Goal: Information Seeking & Learning: Compare options

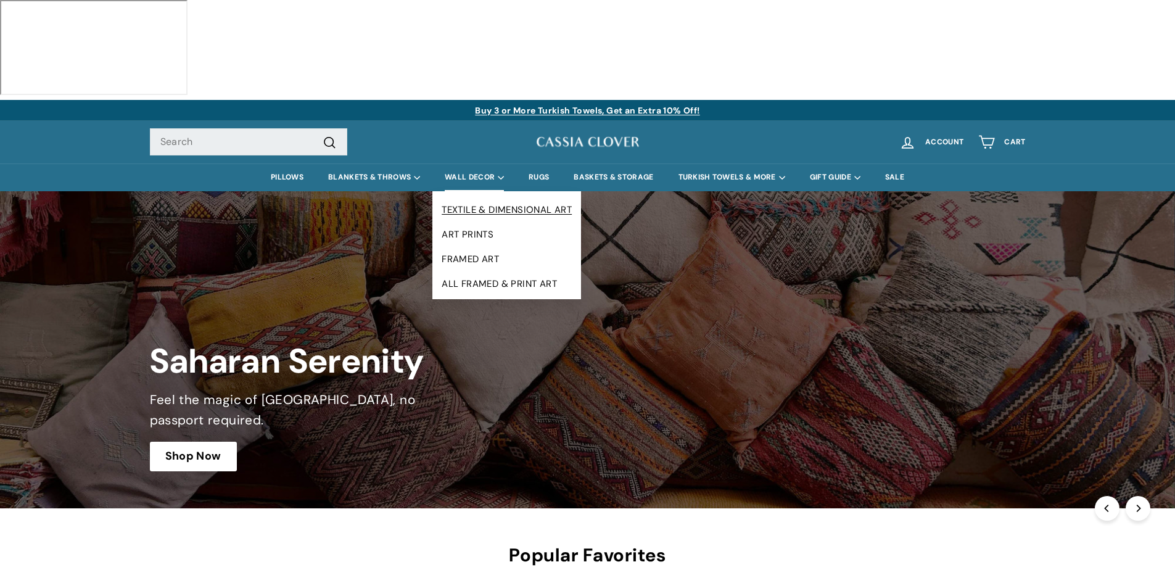
click at [476, 197] on link "TEXTILE & DIMENSIONAL ART" at bounding box center [506, 209] width 149 height 25
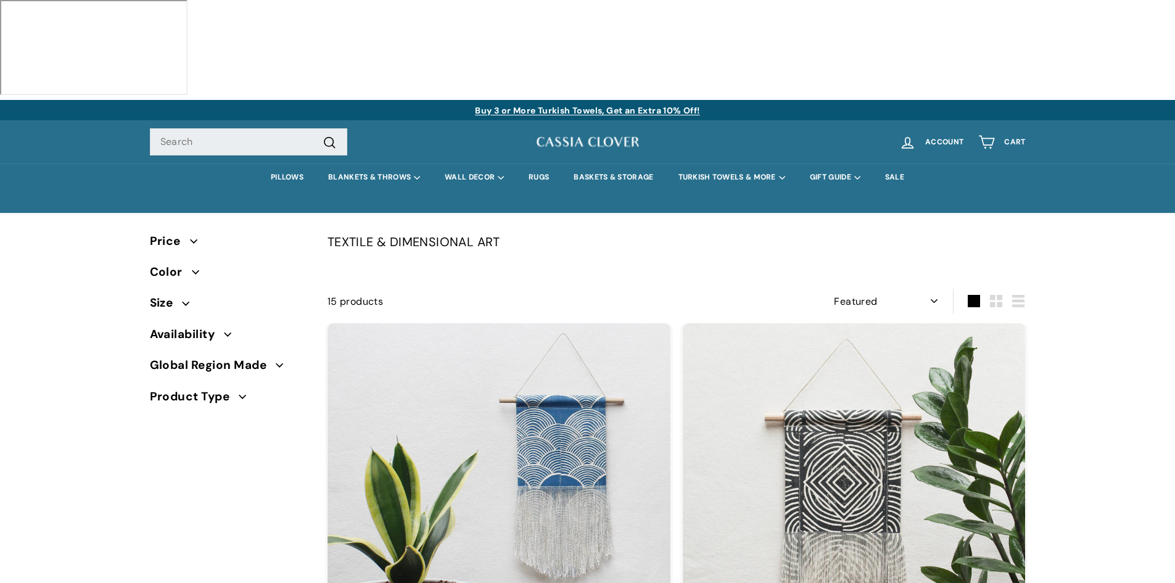
select select "manual"
click at [278, 163] on link "PILLOWS" at bounding box center [286, 177] width 57 height 28
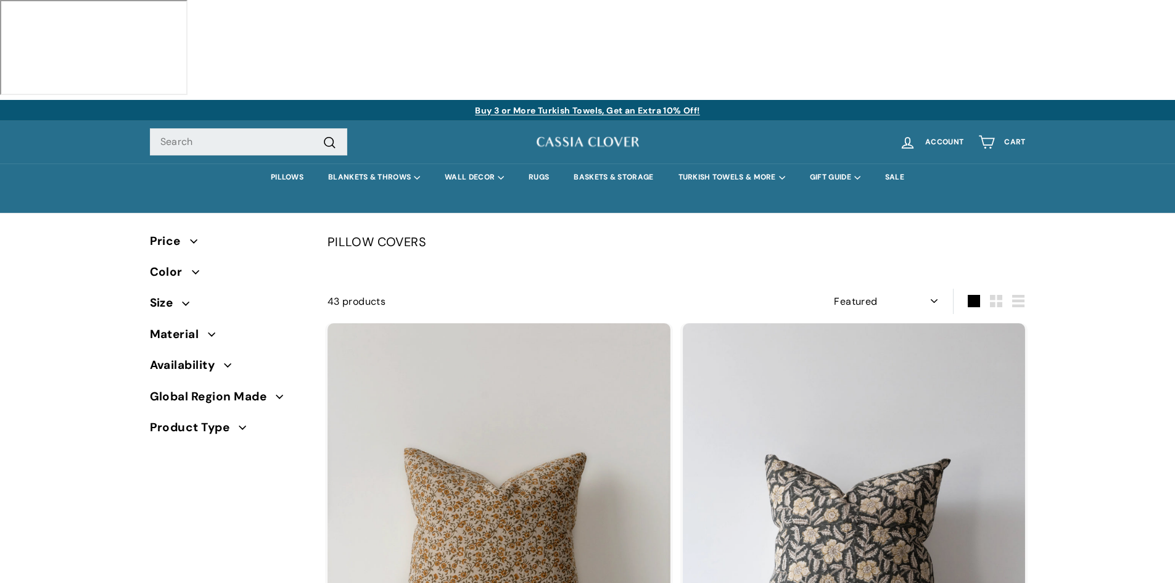
select select "manual"
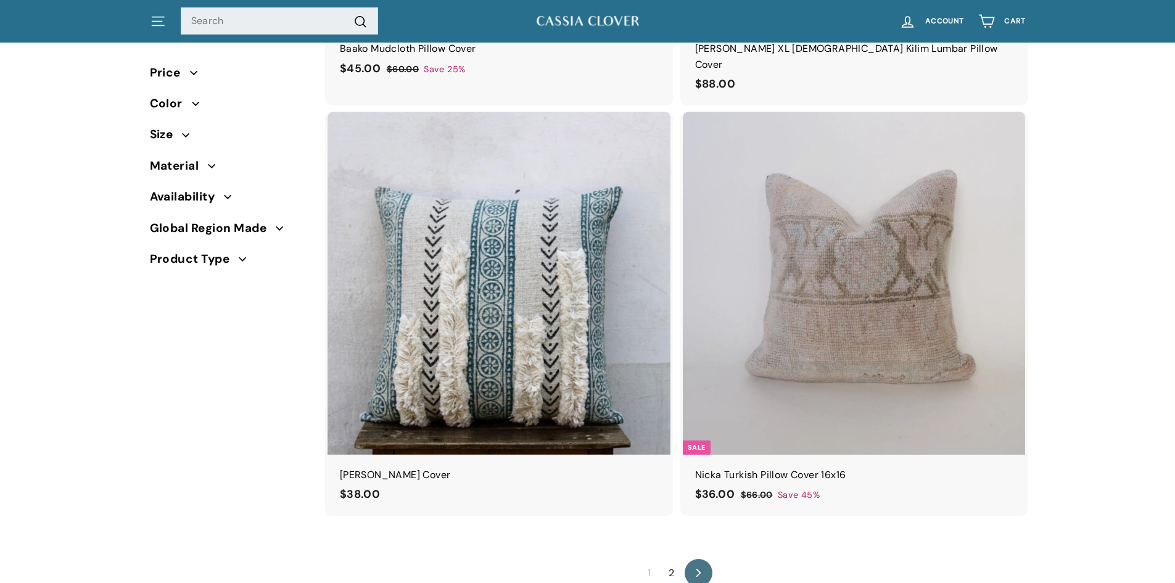
scroll to position [8021, 0]
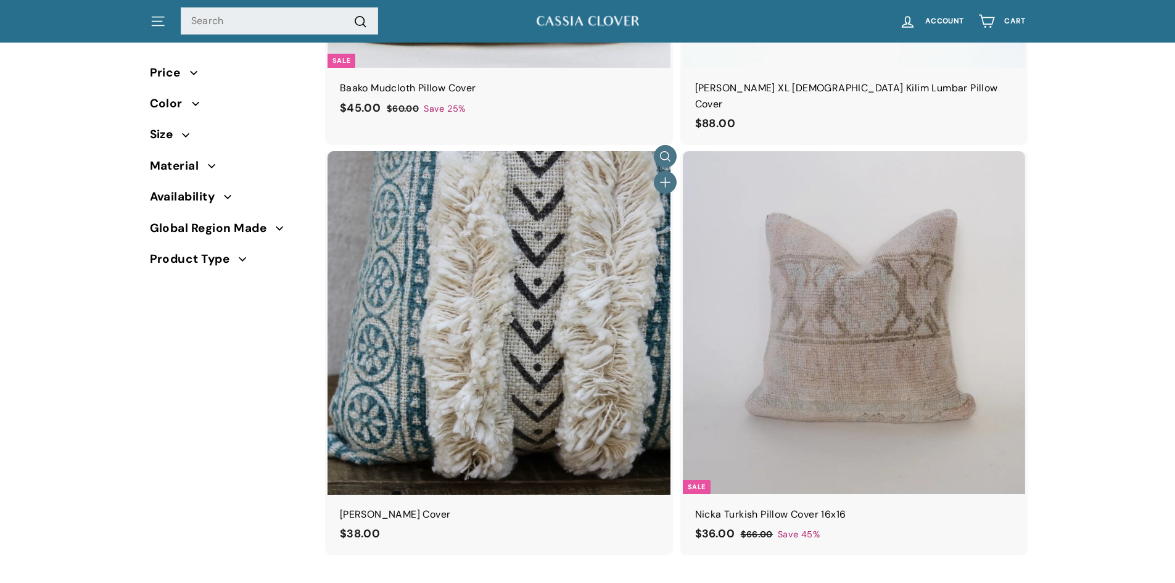
click at [413, 506] on div "[PERSON_NAME] Cover" at bounding box center [499, 514] width 318 height 16
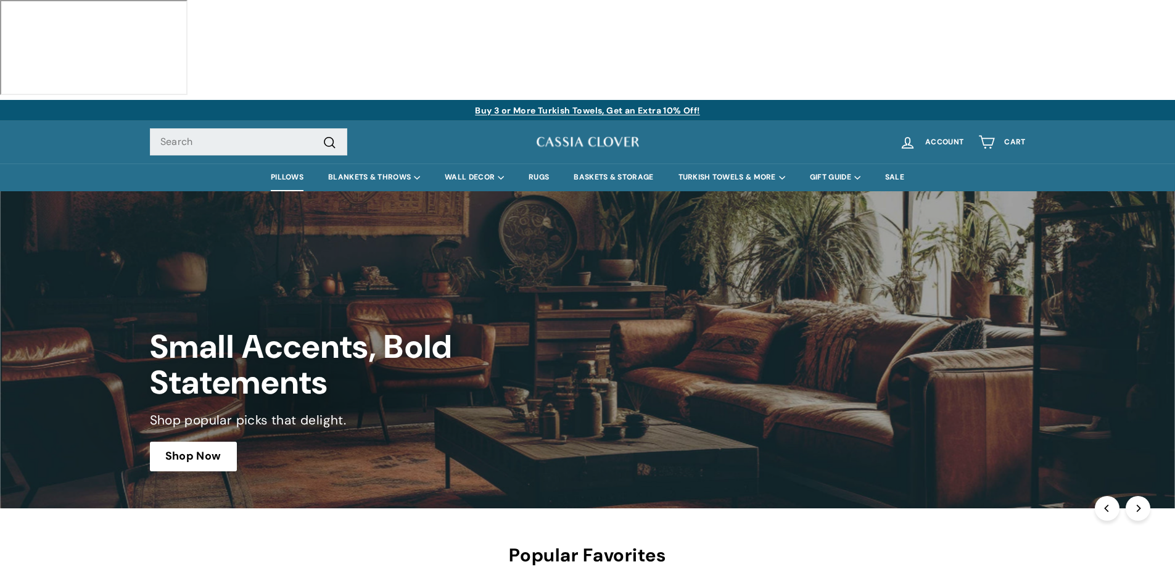
drag, startPoint x: 0, startPoint y: 0, endPoint x: 297, endPoint y: 73, distance: 306.1
click at [297, 163] on link "PILLOWS" at bounding box center [286, 177] width 57 height 28
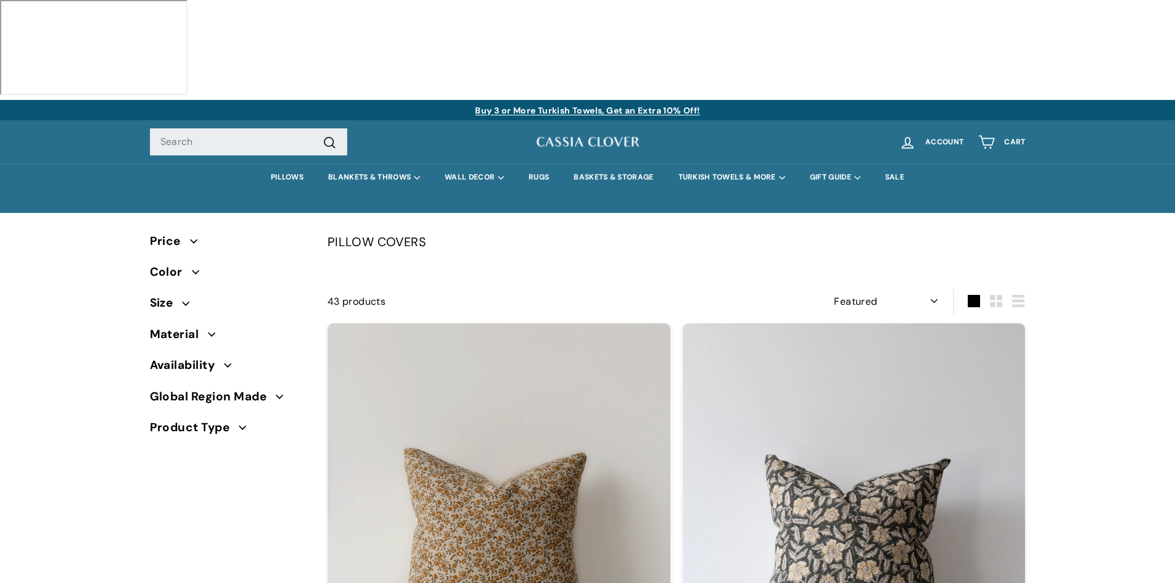
select select "manual"
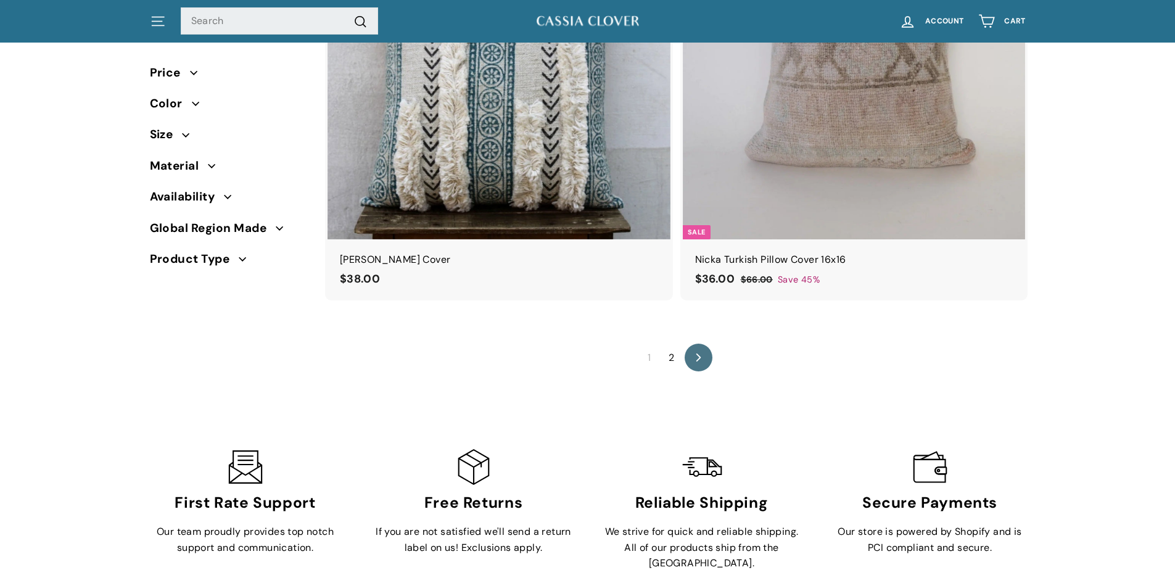
scroll to position [8100, 0]
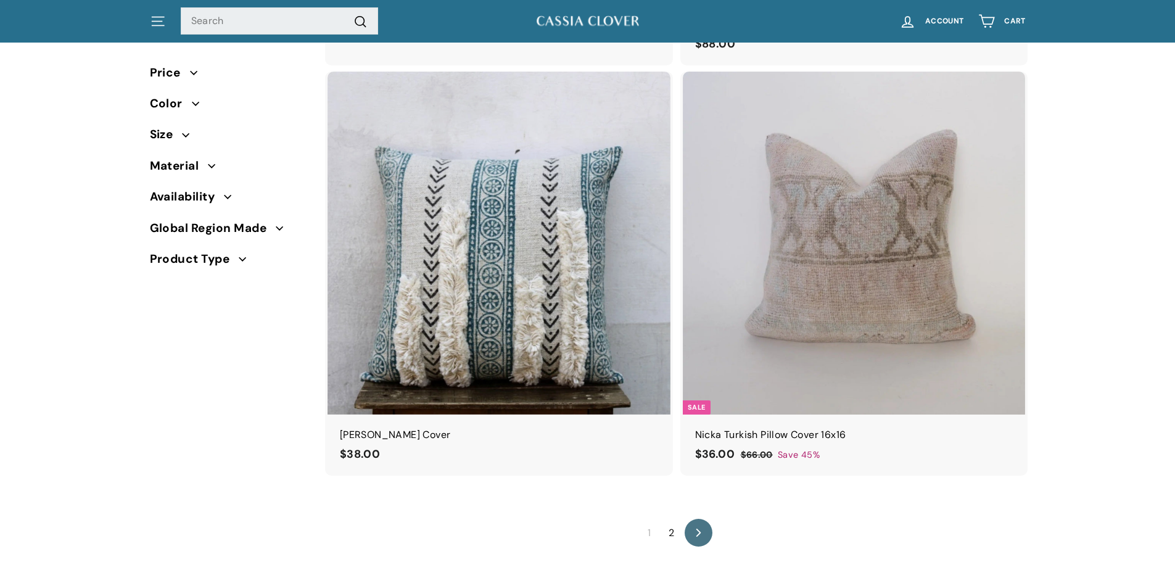
drag, startPoint x: 1181, startPoint y: 29, endPoint x: 1171, endPoint y: 529, distance: 500.4
click at [689, 518] on link "icon-chevron Next" at bounding box center [698, 533] width 30 height 30
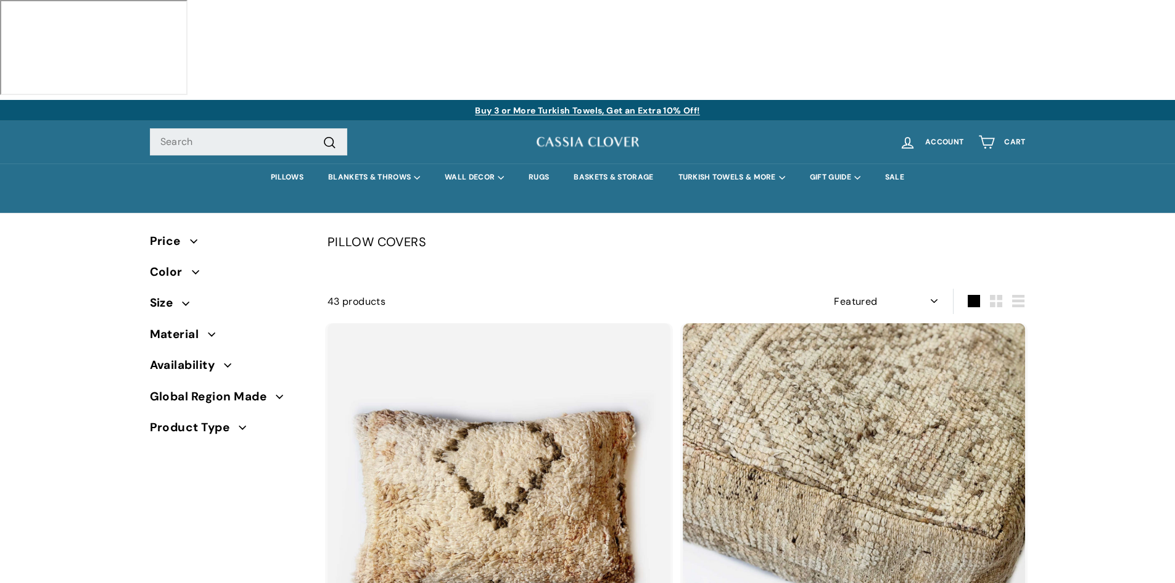
select select "manual"
click at [618, 163] on link "BASKETS & STORAGE" at bounding box center [613, 177] width 104 height 28
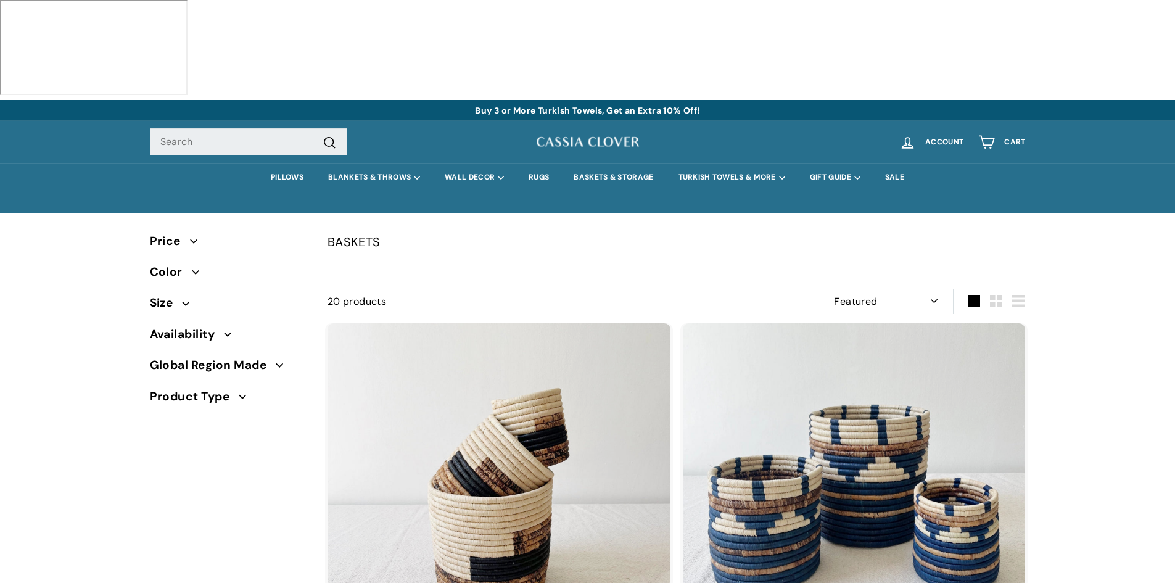
select select "manual"
